Goal: Obtain resource: Download file/media

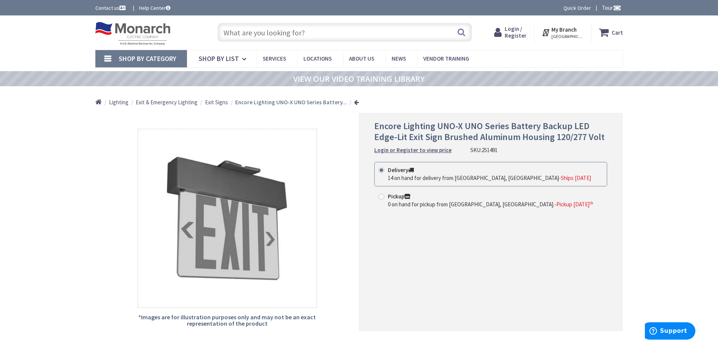
type input "[GEOGRAPHIC_DATA], [GEOGRAPHIC_DATA], [GEOGRAPHIC_DATA] 20151, [GEOGRAPHIC_DATA]"
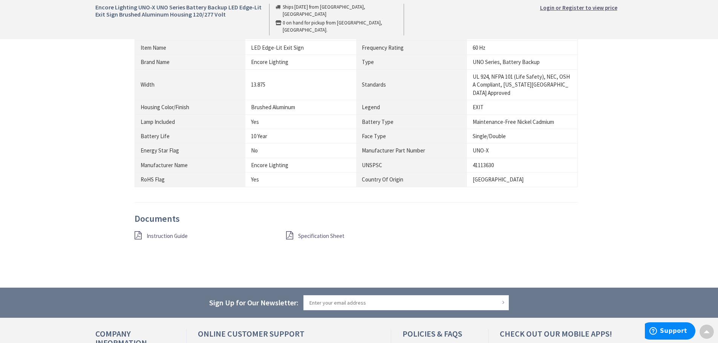
scroll to position [527, 0]
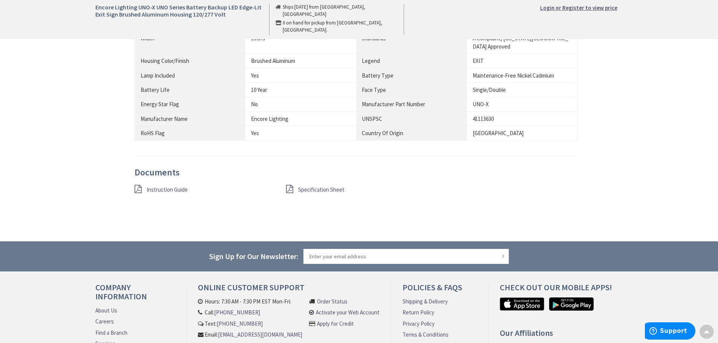
click at [321, 186] on span "Specification Sheet" at bounding box center [321, 189] width 46 height 7
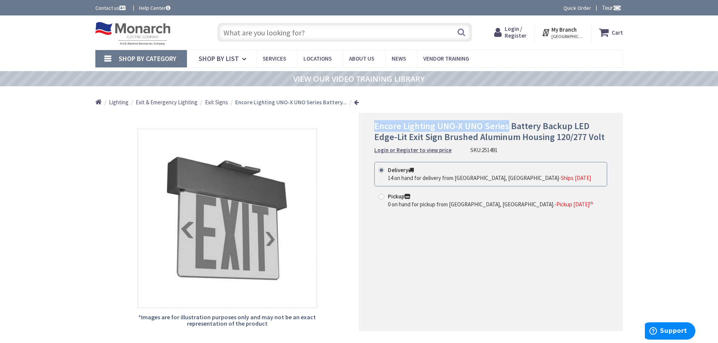
drag, startPoint x: 376, startPoint y: 127, endPoint x: 507, endPoint y: 123, distance: 131.1
click at [507, 123] on span "Encore Lighting UNO-X UNO Series Battery Backup LED Edge-Lit Exit Sign Brushed …" at bounding box center [489, 131] width 230 height 23
copy span "Encore Lighting UNO-X UNO Series"
